Goal: Information Seeking & Learning: Check status

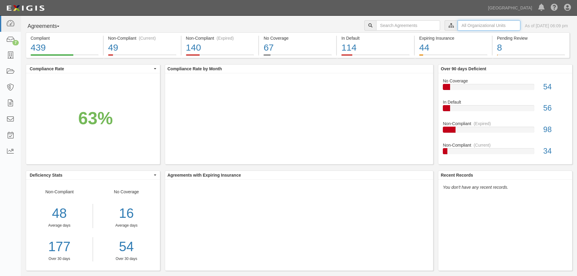
click at [460, 25] on input "text" at bounding box center [488, 25] width 63 height 10
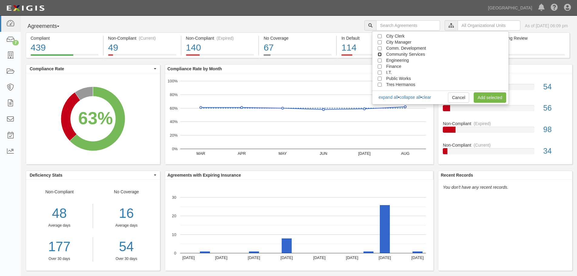
click at [380, 55] on input "Community Services" at bounding box center [379, 54] width 4 height 4
checkbox input "true"
click at [492, 96] on link "Add selected" at bounding box center [489, 97] width 32 height 10
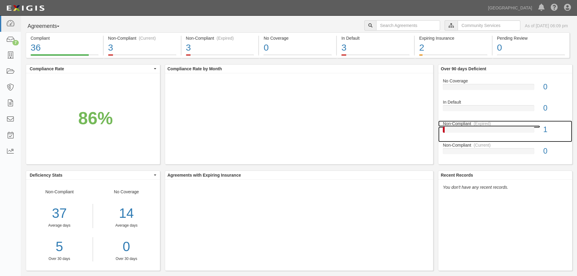
click at [457, 121] on div "Non-Compliant (Expired)" at bounding box center [505, 123] width 134 height 6
click at [541, 128] on div "1" at bounding box center [555, 129] width 33 height 11
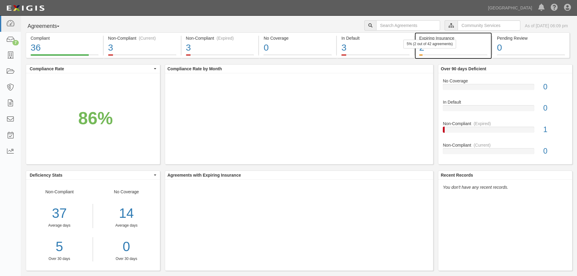
click at [419, 50] on div "2" at bounding box center [453, 47] width 68 height 13
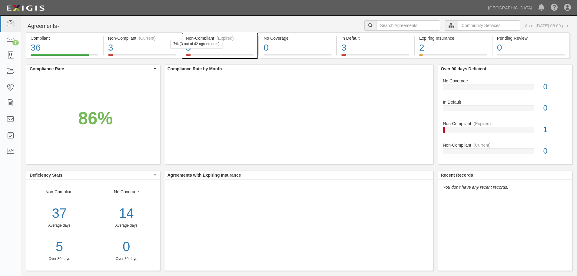
click at [188, 48] on div "7% (3 out of 42 agreements)" at bounding box center [196, 44] width 53 height 9
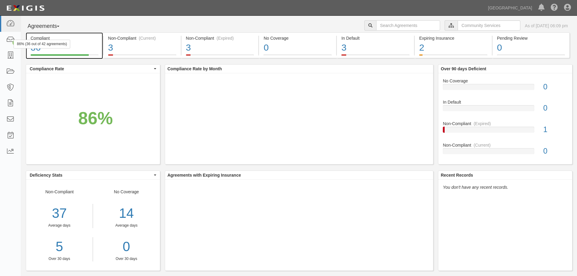
click at [34, 48] on div "86% (36 out of 42 agreements)" at bounding box center [42, 44] width 57 height 9
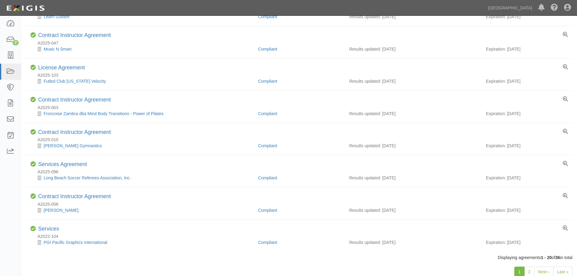
scroll to position [480, 0]
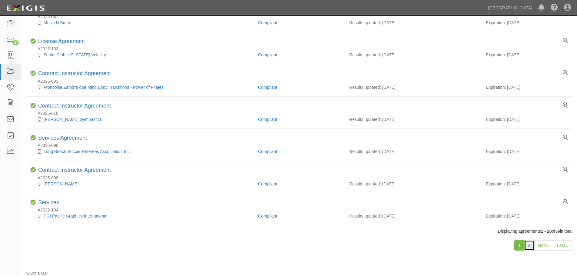
click at [532, 248] on link "2" at bounding box center [529, 245] width 10 height 10
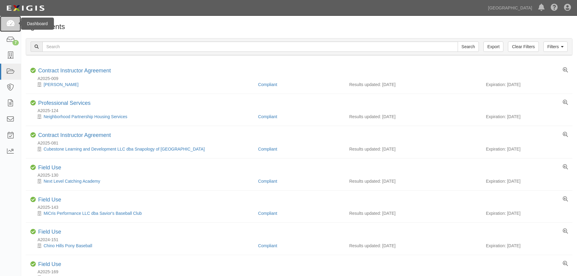
click at [13, 22] on icon at bounding box center [10, 23] width 8 height 7
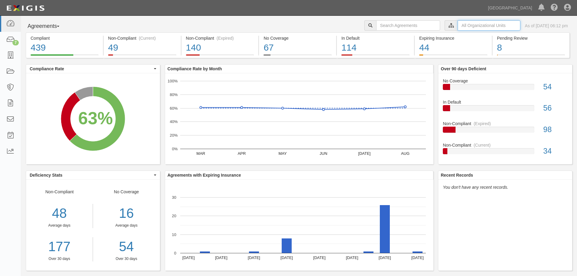
click at [485, 23] on input "text" at bounding box center [488, 25] width 63 height 10
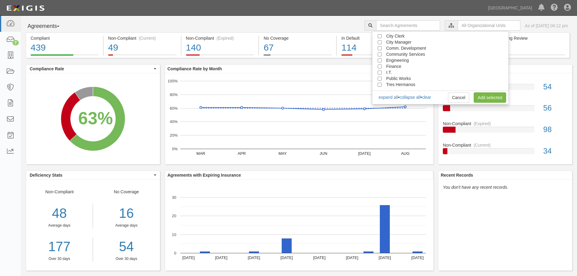
click at [411, 53] on span "Community Services" at bounding box center [405, 54] width 39 height 5
click at [381, 54] on li "Community Services" at bounding box center [440, 54] width 136 height 6
click at [379, 54] on input "Community Services" at bounding box center [379, 54] width 4 height 4
checkbox input "true"
click at [491, 98] on link "Add selected" at bounding box center [489, 97] width 32 height 10
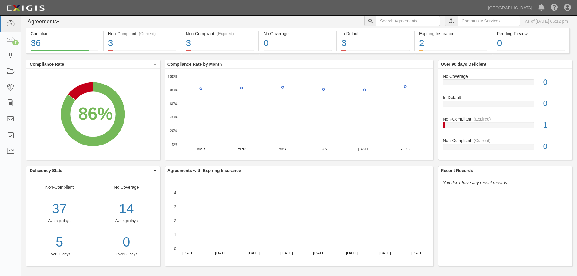
scroll to position [10, 0]
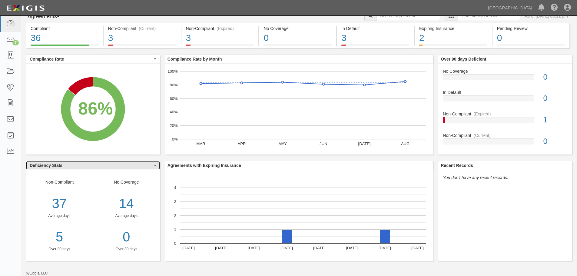
click at [154, 166] on span "button" at bounding box center [155, 165] width 2 height 1
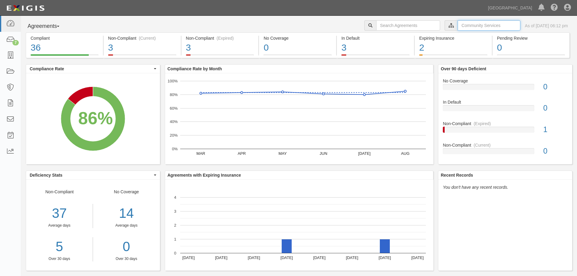
click at [460, 25] on input "text" at bounding box center [488, 25] width 63 height 10
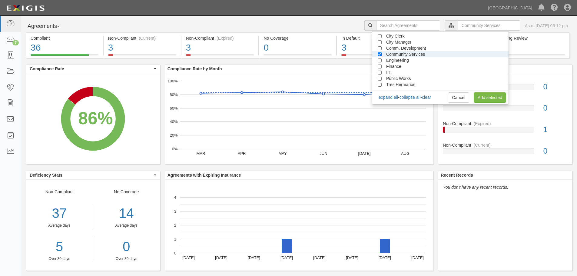
click at [388, 38] on span "City Clerk" at bounding box center [395, 36] width 18 height 5
click at [380, 36] on input "City Clerk" at bounding box center [379, 36] width 4 height 4
checkbox input "true"
click at [379, 54] on input "Community Services" at bounding box center [379, 54] width 4 height 4
checkbox input "false"
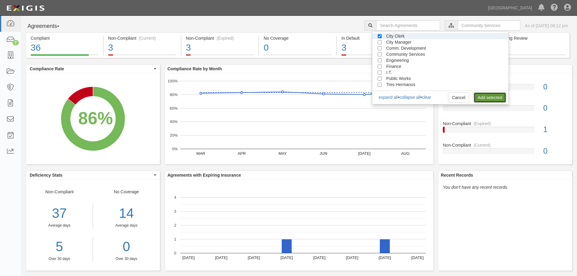
click at [496, 100] on link "Add selected" at bounding box center [489, 97] width 32 height 10
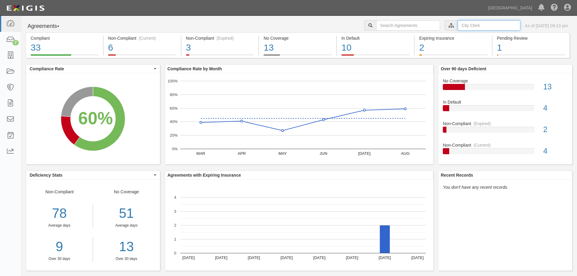
click at [459, 23] on input "text" at bounding box center [488, 25] width 63 height 10
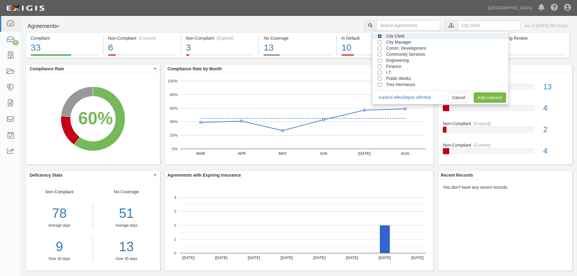
click at [379, 37] on input "City Clerk" at bounding box center [379, 36] width 4 height 4
checkbox input "false"
click at [380, 43] on input "City Manager" at bounding box center [379, 42] width 4 height 4
checkbox input "true"
click at [485, 101] on link "Add selected" at bounding box center [489, 97] width 32 height 10
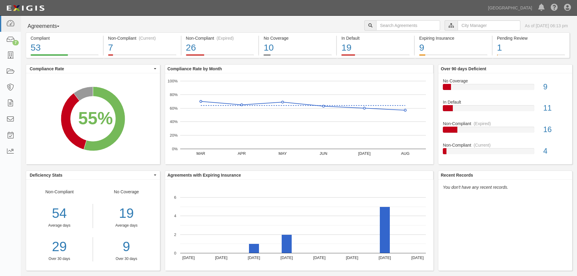
click at [444, 22] on div at bounding box center [450, 25] width 13 height 10
click at [457, 22] on input "text" at bounding box center [488, 25] width 63 height 10
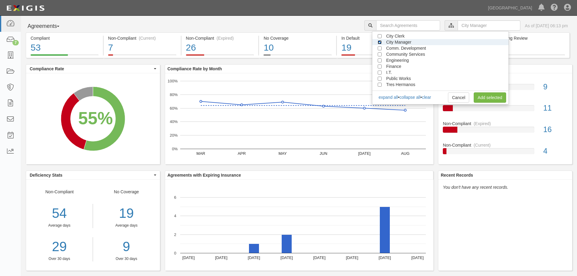
click at [378, 42] on input "City Manager" at bounding box center [379, 42] width 4 height 4
checkbox input "false"
click at [379, 47] on input "Comm. Development" at bounding box center [379, 48] width 4 height 4
checkbox input "true"
click at [488, 97] on link "Add selected" at bounding box center [489, 97] width 32 height 10
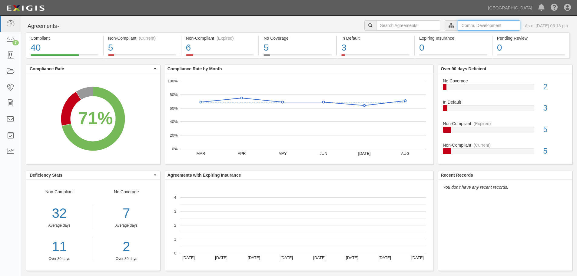
click at [457, 24] on input "text" at bounding box center [488, 25] width 63 height 10
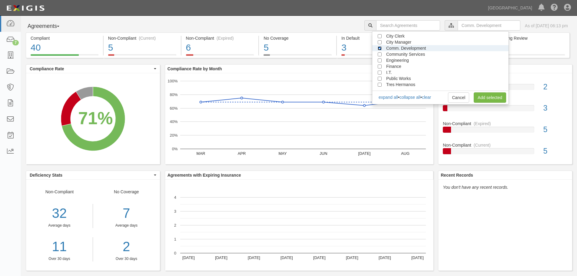
click at [379, 48] on input "Comm. Development" at bounding box center [379, 48] width 4 height 4
checkbox input "false"
click at [379, 59] on input "Engineering" at bounding box center [379, 60] width 4 height 4
checkbox input "true"
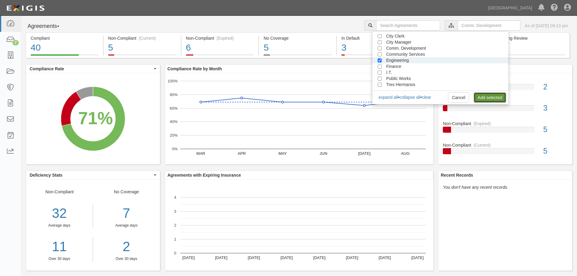
click at [497, 99] on link "Add selected" at bounding box center [489, 97] width 32 height 10
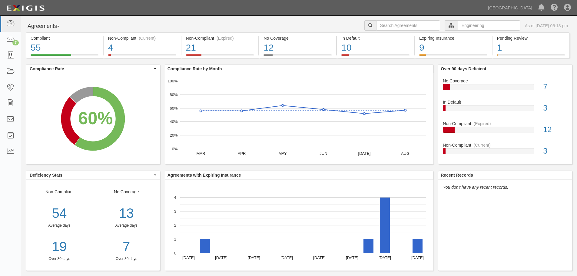
click at [448, 27] on icon at bounding box center [450, 26] width 5 height 4
click at [457, 27] on input "text" at bounding box center [488, 25] width 63 height 10
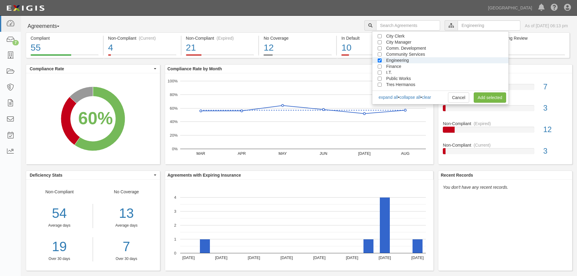
click at [404, 60] on span "Engineering" at bounding box center [397, 60] width 23 height 5
click at [378, 63] on li "Finance" at bounding box center [440, 66] width 136 height 6
click at [378, 61] on input "Engineering" at bounding box center [379, 60] width 4 height 4
checkbox input "false"
click at [380, 65] on input "Finance" at bounding box center [379, 66] width 4 height 4
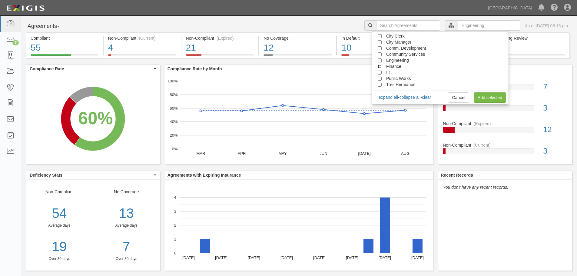
checkbox input "true"
click at [484, 95] on link "Add selected" at bounding box center [489, 97] width 32 height 10
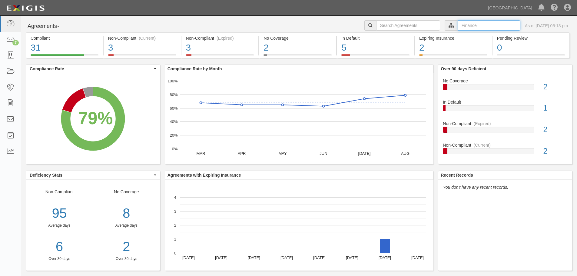
click at [457, 25] on input "text" at bounding box center [488, 25] width 63 height 10
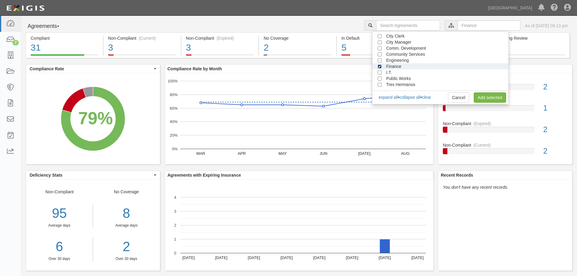
drag, startPoint x: 380, startPoint y: 66, endPoint x: 379, endPoint y: 72, distance: 5.5
click at [379, 66] on input "Finance" at bounding box center [379, 66] width 4 height 4
checkbox input "false"
click at [379, 72] on input "I.T." at bounding box center [379, 73] width 4 height 4
checkbox input "true"
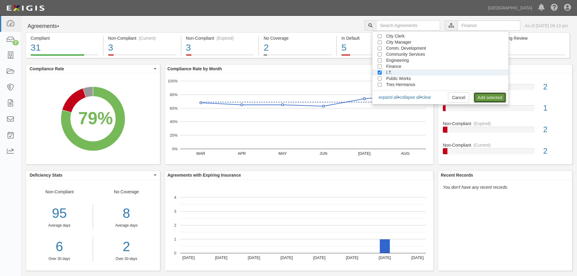
click at [486, 96] on link "Add selected" at bounding box center [489, 97] width 32 height 10
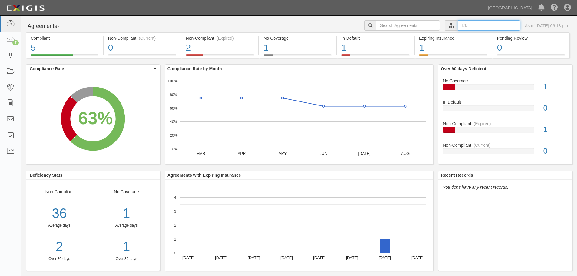
click at [457, 24] on input "text" at bounding box center [488, 25] width 63 height 10
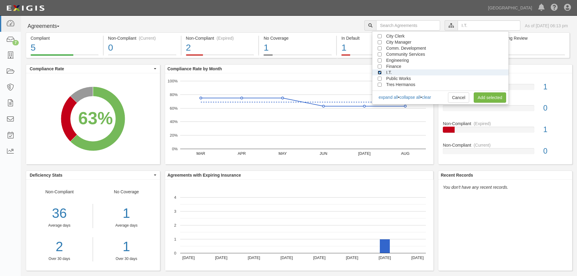
click at [379, 72] on input "I.T." at bounding box center [379, 73] width 4 height 4
checkbox input "false"
click at [380, 77] on input "Public Works" at bounding box center [379, 79] width 4 height 4
checkbox input "true"
click at [479, 99] on link "Add selected" at bounding box center [489, 97] width 32 height 10
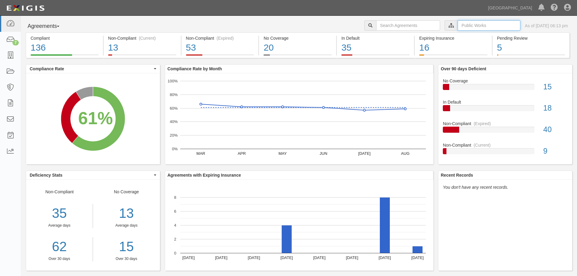
click at [457, 22] on input "text" at bounding box center [488, 25] width 63 height 10
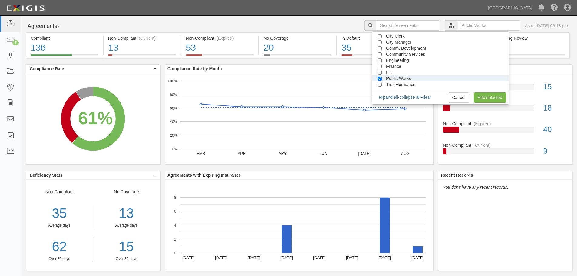
click at [380, 76] on li "Public Works" at bounding box center [440, 78] width 136 height 6
click at [381, 78] on input "Public Works" at bounding box center [379, 79] width 4 height 4
checkbox input "false"
click at [388, 90] on div "City Clerk City Manager Comm. Development Community Services Engineering Financ…" at bounding box center [440, 67] width 137 height 73
click at [383, 84] on li "Tres Hermanos" at bounding box center [440, 84] width 136 height 6
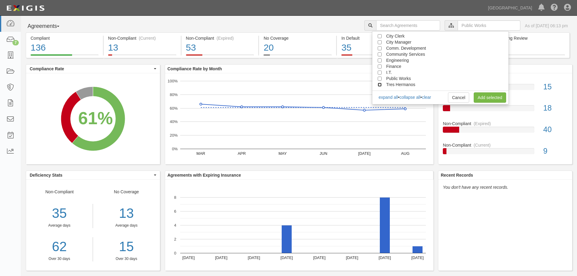
click at [380, 84] on input "Tres Hermanos" at bounding box center [379, 85] width 4 height 4
checkbox input "true"
click at [484, 97] on link "Add selected" at bounding box center [489, 97] width 32 height 10
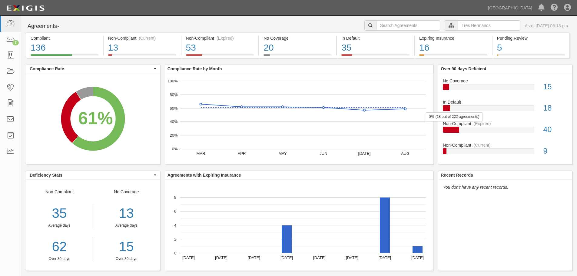
scroll to position [8, 0]
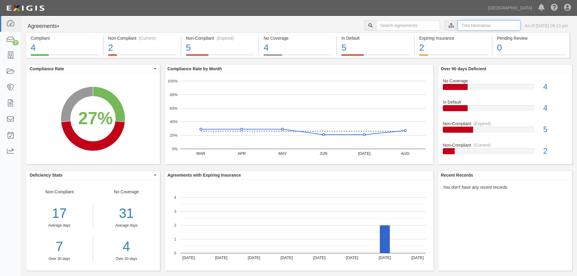
click at [484, 28] on input "text" at bounding box center [488, 25] width 63 height 10
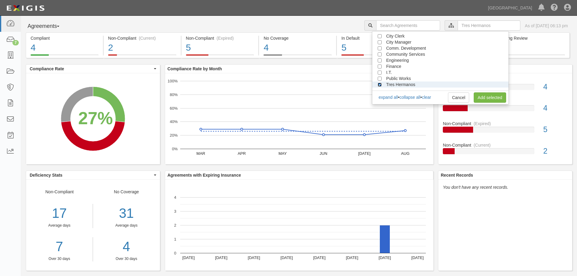
click at [380, 84] on input "Tres Hermanos" at bounding box center [379, 85] width 4 height 4
checkbox input "false"
click at [378, 57] on li "Community Services" at bounding box center [440, 54] width 136 height 6
click at [381, 53] on input "Community Services" at bounding box center [379, 54] width 4 height 4
checkbox input "true"
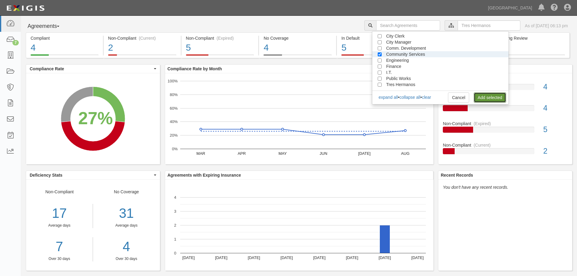
click at [479, 99] on link "Add selected" at bounding box center [489, 97] width 32 height 10
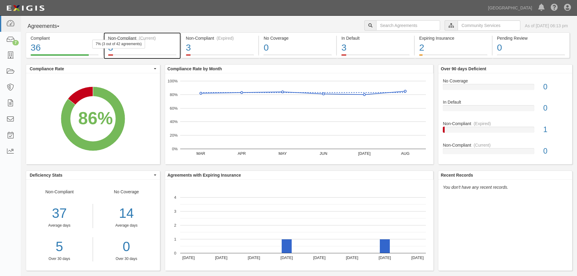
click at [106, 49] on div "Non-Compliant (Current) 3 7% (3 out of 42 agreements)" at bounding box center [142, 45] width 77 height 26
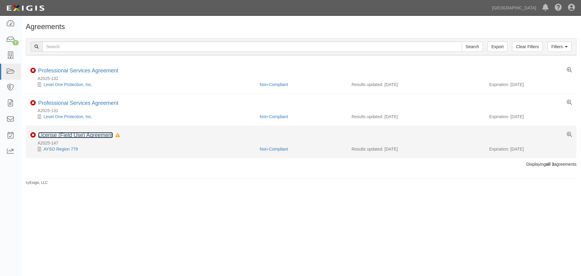
click at [70, 135] on link "License (Field Use) Agreement" at bounding box center [75, 135] width 75 height 6
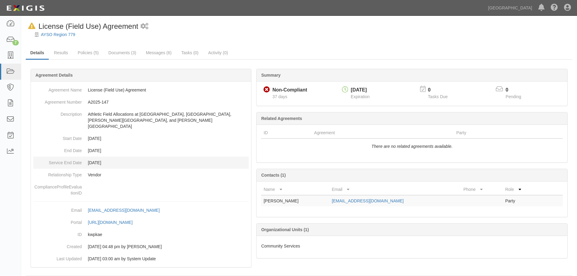
scroll to position [2, 0]
click at [65, 54] on link "Results" at bounding box center [60, 52] width 23 height 13
click at [81, 58] on link "Policies (5)" at bounding box center [88, 52] width 30 height 13
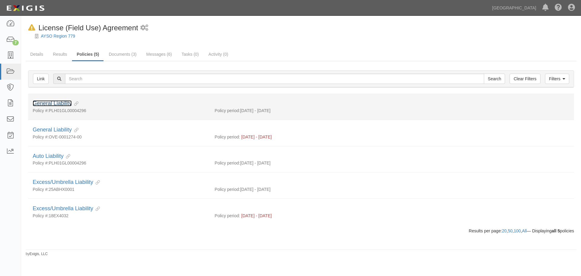
click at [53, 102] on link "General Liability" at bounding box center [52, 103] width 39 height 6
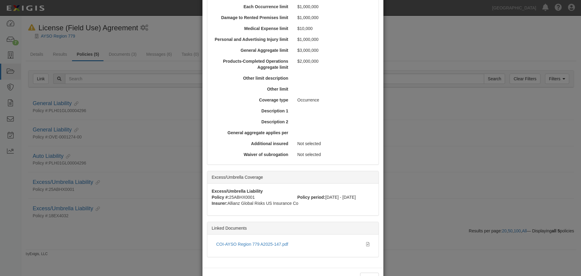
scroll to position [203, 0]
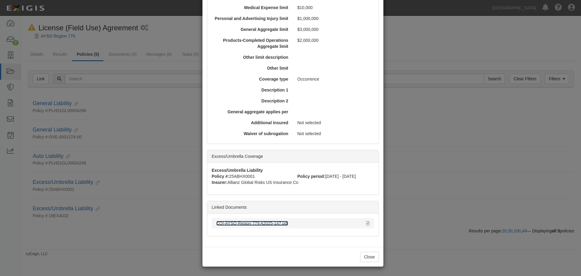
click at [266, 224] on link "COI-AYSO Region 779 A2025-147.pdf" at bounding box center [252, 223] width 72 height 5
click at [373, 259] on button "Close" at bounding box center [369, 257] width 19 height 10
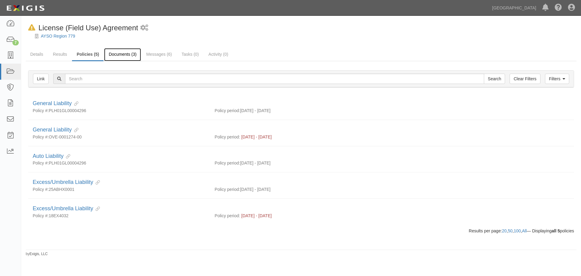
click at [132, 51] on link "Documents (3)" at bounding box center [122, 54] width 37 height 13
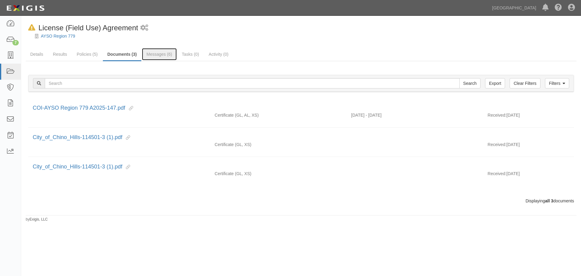
click at [163, 54] on link "Messages (6)" at bounding box center [159, 54] width 35 height 12
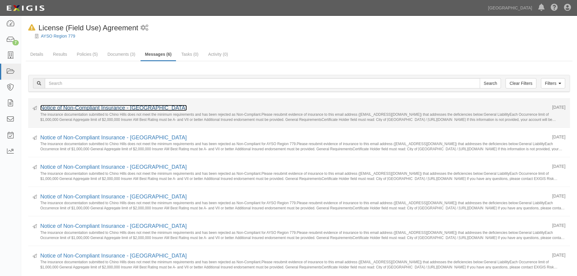
click at [54, 108] on link "Notice of Non-Compliant Insurance - [GEOGRAPHIC_DATA]" at bounding box center [113, 108] width 147 height 6
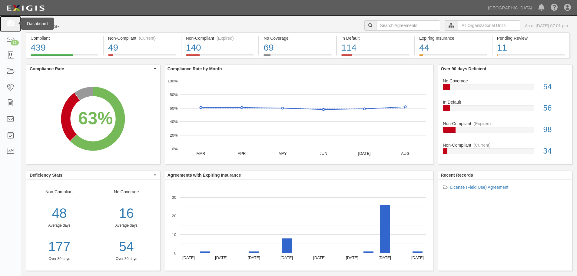
click at [7, 25] on icon at bounding box center [10, 23] width 8 height 7
click at [471, 23] on input "text" at bounding box center [488, 25] width 63 height 10
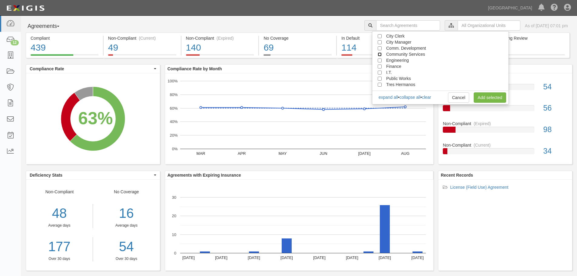
click at [380, 54] on input "Community Services" at bounding box center [379, 54] width 4 height 4
checkbox input "true"
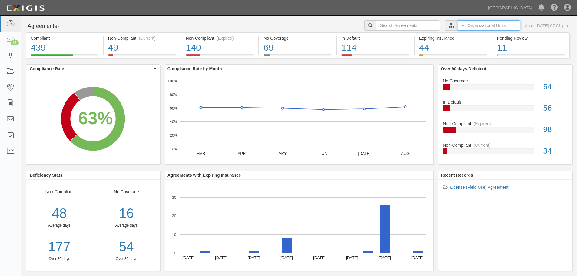
click at [457, 24] on input "text" at bounding box center [488, 25] width 63 height 10
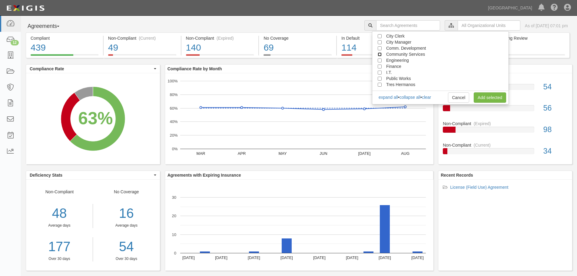
click at [379, 53] on input "Community Services" at bounding box center [379, 54] width 4 height 4
checkbox input "true"
click at [488, 95] on link "Add selected" at bounding box center [489, 97] width 32 height 10
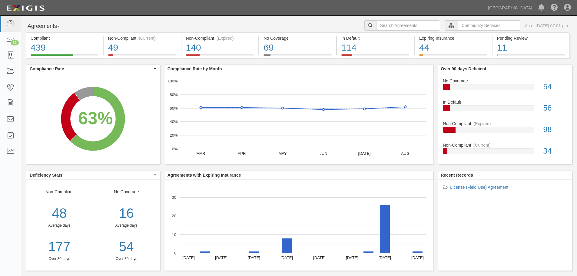
scroll to position [5, 0]
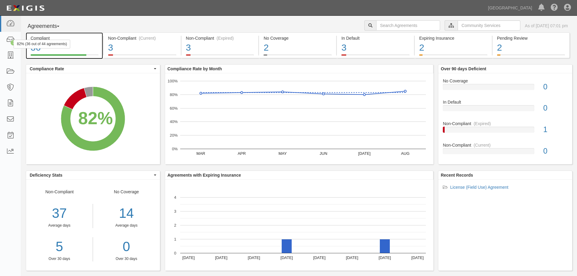
click at [39, 49] on div "36" at bounding box center [65, 47] width 68 height 13
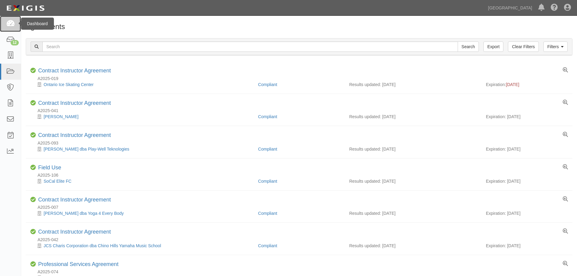
click at [10, 28] on link at bounding box center [10, 24] width 21 height 16
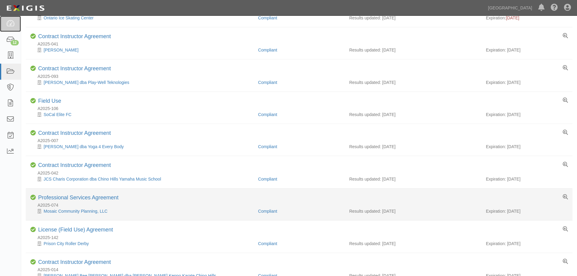
scroll to position [61, 0]
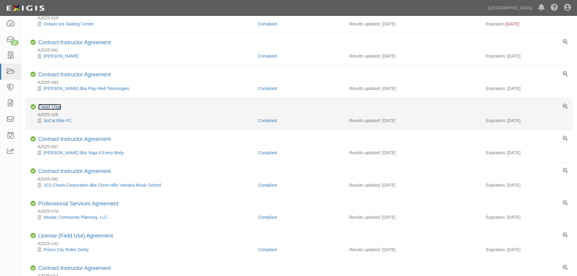
click at [55, 108] on link "Field Use" at bounding box center [49, 107] width 23 height 6
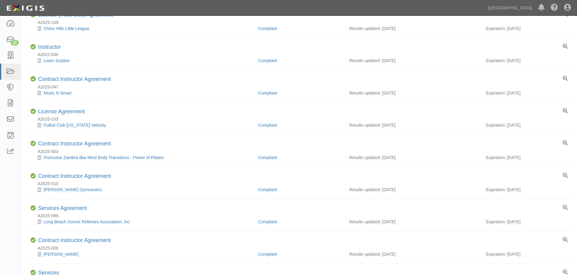
scroll to position [424, 0]
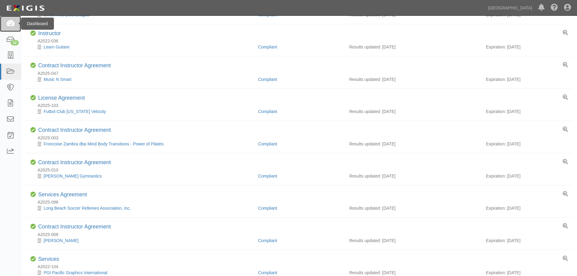
click at [16, 21] on link at bounding box center [10, 24] width 21 height 16
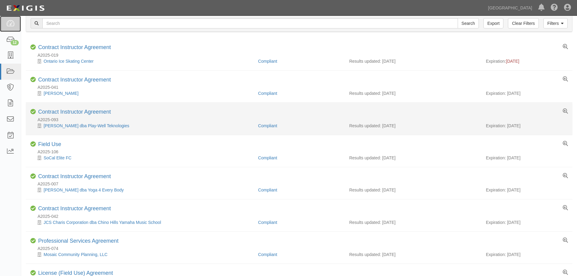
scroll to position [0, 0]
